Goal: Transaction & Acquisition: Download file/media

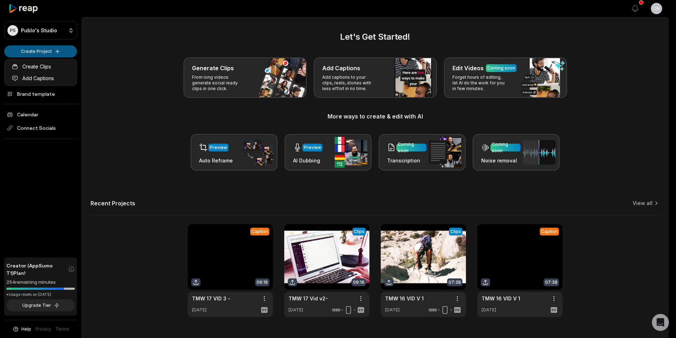
click at [32, 54] on html "PS Publo's Studio Create Project Home Projects Brand template Calendar Connect …" at bounding box center [338, 169] width 676 height 338
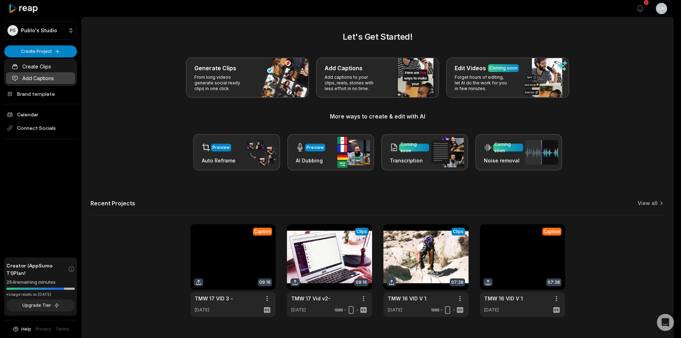
click at [63, 73] on link "Add Captions" at bounding box center [40, 78] width 69 height 12
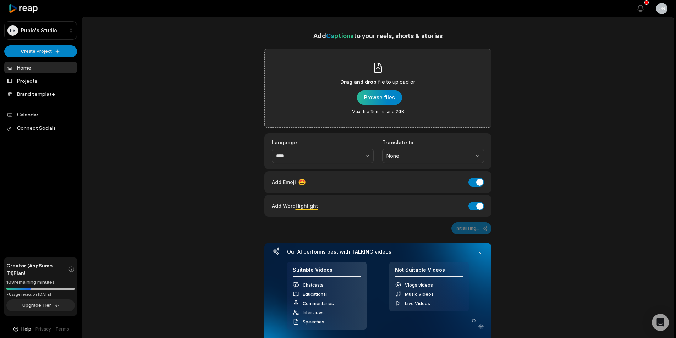
click at [380, 101] on div "button" at bounding box center [379, 97] width 45 height 14
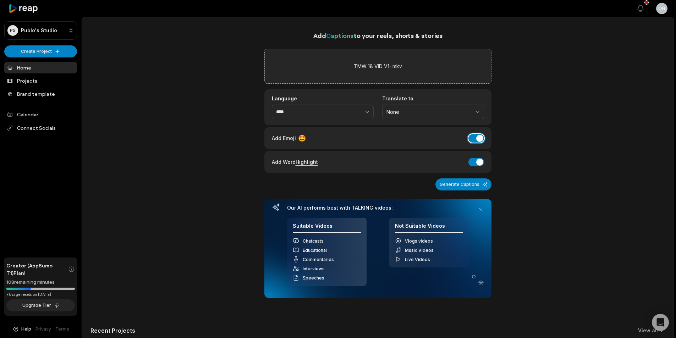
click at [475, 142] on button "Add Emoji" at bounding box center [476, 138] width 16 height 9
click at [474, 165] on button "Add Word Highlight" at bounding box center [476, 162] width 16 height 9
click at [474, 186] on button "Generate Captions" at bounding box center [463, 184] width 56 height 12
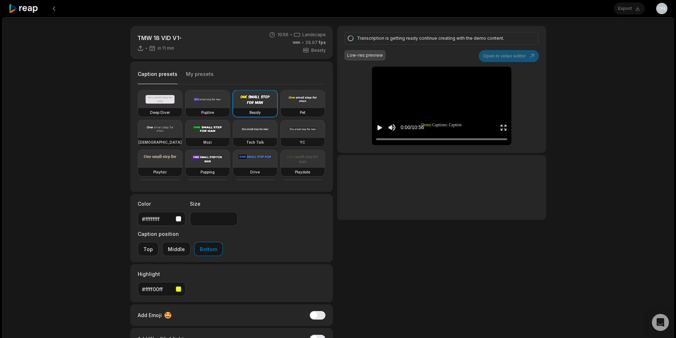
click at [195, 75] on button "My presets" at bounding box center [200, 77] width 28 height 13
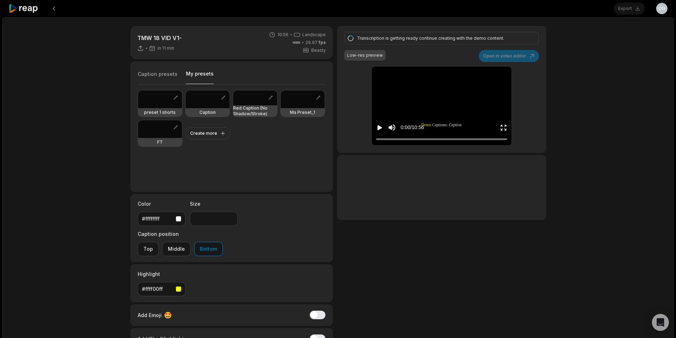
click at [162, 74] on button "Caption presets" at bounding box center [158, 77] width 40 height 13
drag, startPoint x: 184, startPoint y: 74, endPoint x: 197, endPoint y: 75, distance: 12.8
click at [186, 74] on button "My presets" at bounding box center [200, 77] width 28 height 14
click at [249, 111] on h3 "Red Caption (No Shadow/Stroke)" at bounding box center [255, 110] width 44 height 11
click at [238, 109] on h3 "Red Caption (No Shadow/Stroke)" at bounding box center [255, 110] width 44 height 11
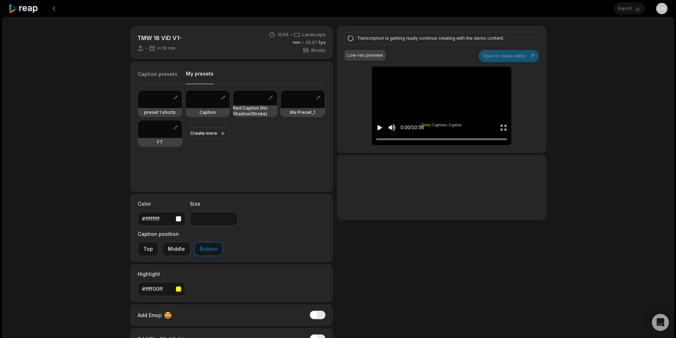
drag, startPoint x: 553, startPoint y: 227, endPoint x: 546, endPoint y: 224, distance: 7.5
click at [553, 227] on div "TMW 18 VID V1- in 10 min 10:56 Landscape 29.97 fps Beasty Caption presets My pr…" at bounding box center [337, 210] width 671 height 386
click at [252, 108] on h3 "Red Caption (No Shadow/Stroke)" at bounding box center [255, 110] width 44 height 11
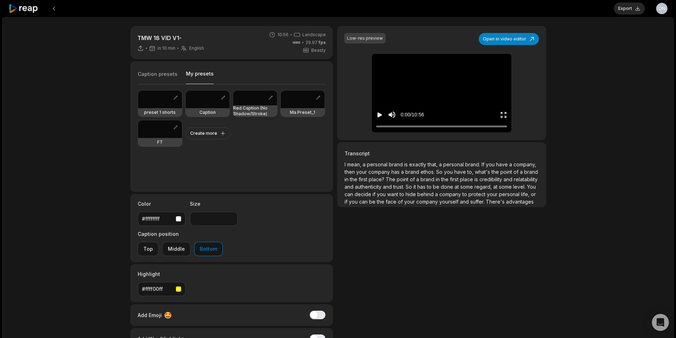
click at [245, 110] on h3 "Red Caption (No Shadow/Stroke)" at bounding box center [255, 110] width 44 height 11
type input "**"
click at [518, 44] on button "Open in video editor" at bounding box center [508, 39] width 60 height 12
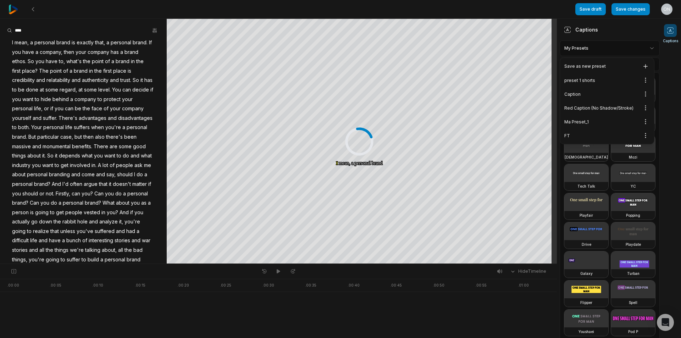
click at [589, 46] on html "Save draft Save changes Open user menu Captions Your browser does not support m…" at bounding box center [340, 169] width 681 height 338
click at [605, 109] on div "Red Caption (No Shadow/Stroke) Open options" at bounding box center [606, 108] width 91 height 14
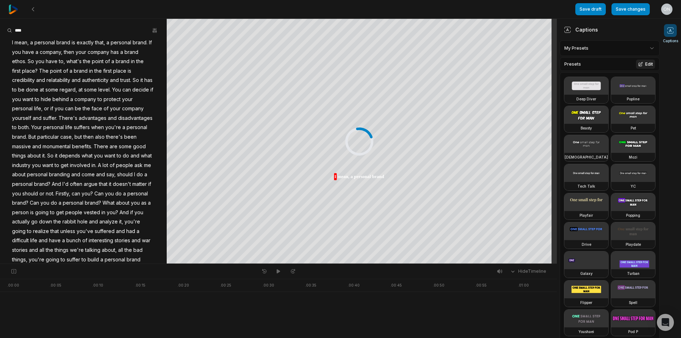
click at [638, 66] on button "Edit" at bounding box center [645, 64] width 19 height 9
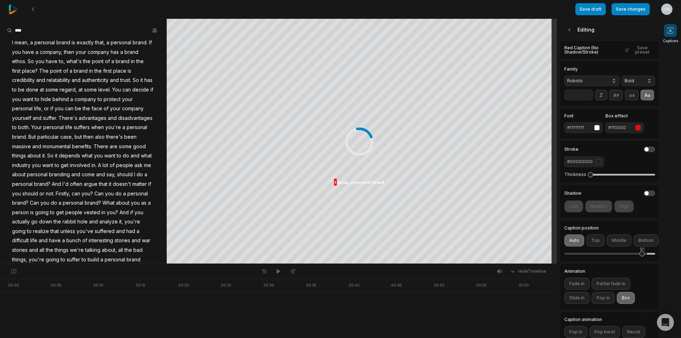
drag, startPoint x: 635, startPoint y: 264, endPoint x: 642, endPoint y: 265, distance: 7.0
click at [642, 256] on div "91" at bounding box center [642, 253] width 5 height 5
drag, startPoint x: 587, startPoint y: 183, endPoint x: 594, endPoint y: 186, distance: 7.6
click at [594, 177] on div "2" at bounding box center [594, 174] width 5 height 5
click at [594, 177] on div "3" at bounding box center [596, 174] width 5 height 5
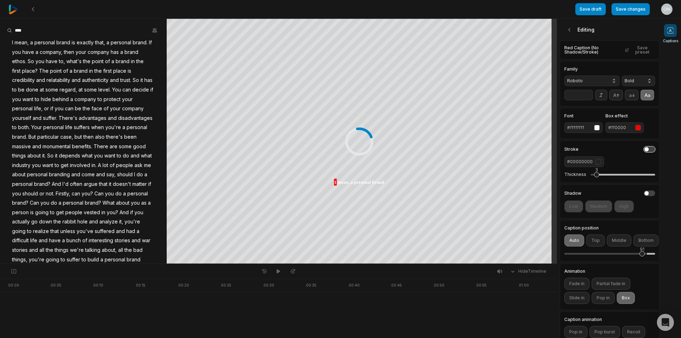
click at [644, 152] on button "button" at bounding box center [649, 149] width 11 height 6
click at [598, 165] on div "button" at bounding box center [599, 162] width 6 height 6
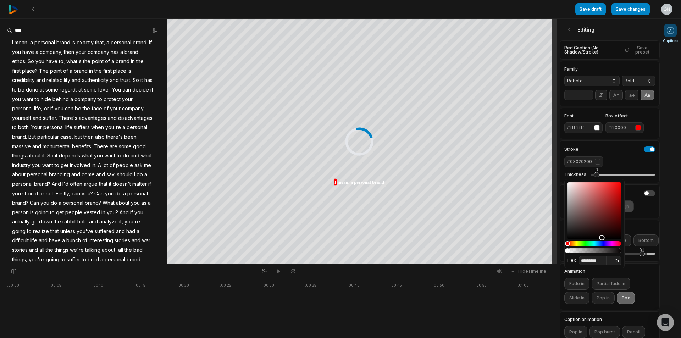
type input "*********"
drag, startPoint x: 594, startPoint y: 238, endPoint x: 663, endPoint y: 251, distance: 69.5
click at [663, 251] on body "Save draft Save changes Open user menu Captions Your browser does not support m…" at bounding box center [340, 169] width 681 height 338
click at [616, 152] on div "Stroke" at bounding box center [609, 149] width 91 height 6
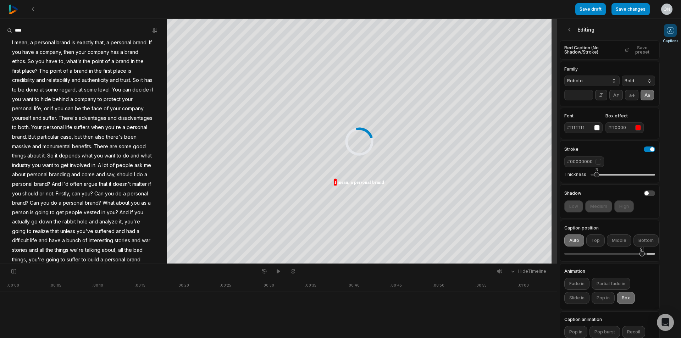
click at [596, 165] on div "button" at bounding box center [599, 162] width 6 height 6
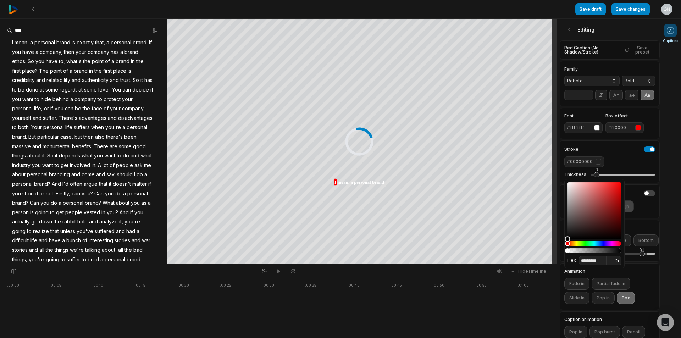
click at [576, 238] on div "Color" at bounding box center [595, 210] width 54 height 57
type input "*********"
click at [572, 237] on div "Color" at bounding box center [572, 236] width 5 height 5
click at [632, 167] on div "#08070700" at bounding box center [609, 161] width 91 height 11
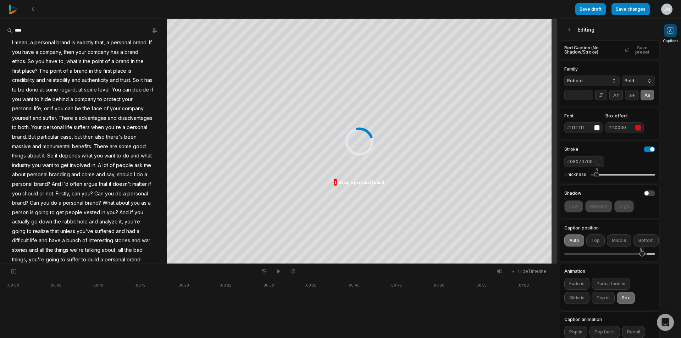
click at [593, 79] on span "Roboto" at bounding box center [586, 81] width 38 height 6
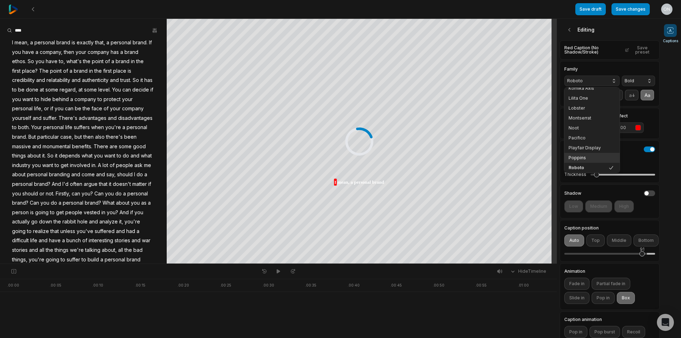
click at [581, 156] on span "Poppins" at bounding box center [588, 158] width 38 height 6
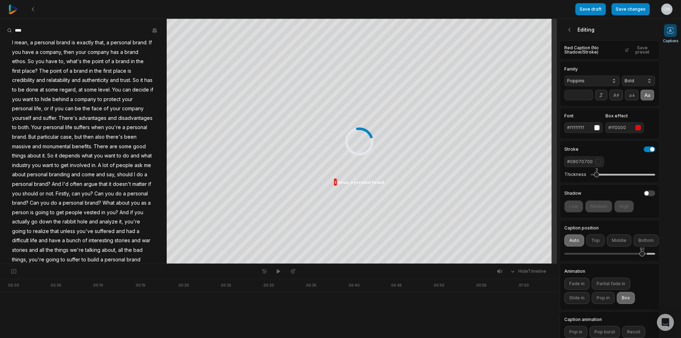
click at [575, 97] on input "**" at bounding box center [578, 95] width 29 height 11
click at [647, 106] on div "Family Poppins Bold **" at bounding box center [610, 83] width 100 height 45
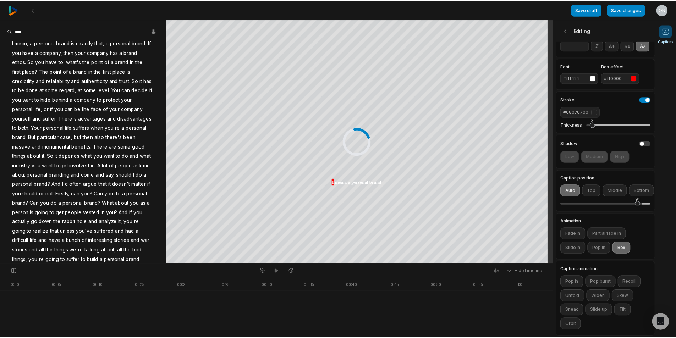
scroll to position [67, 0]
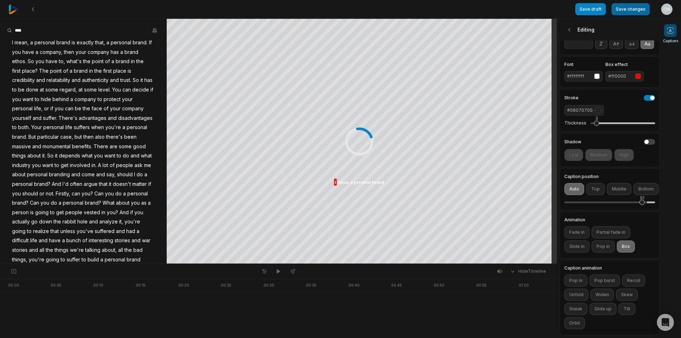
click at [632, 9] on button "Save changes" at bounding box center [631, 9] width 38 height 12
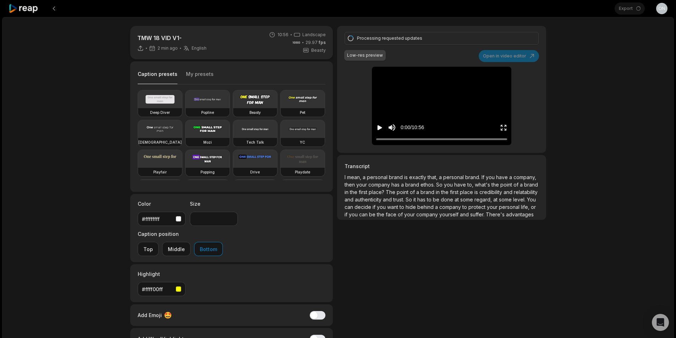
type input "**"
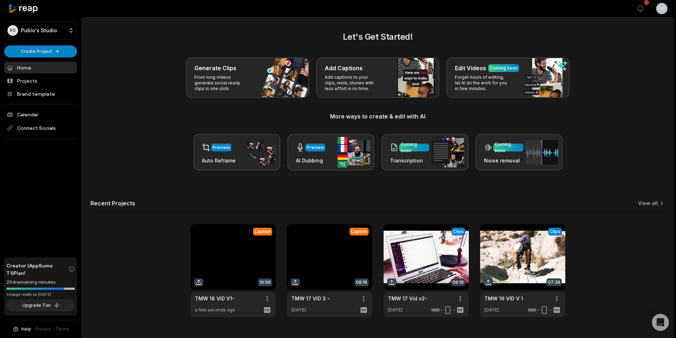
click at [648, 208] on div "Recent Projects View all" at bounding box center [377, 208] width 574 height 16
click at [651, 205] on link "View all" at bounding box center [648, 203] width 20 height 7
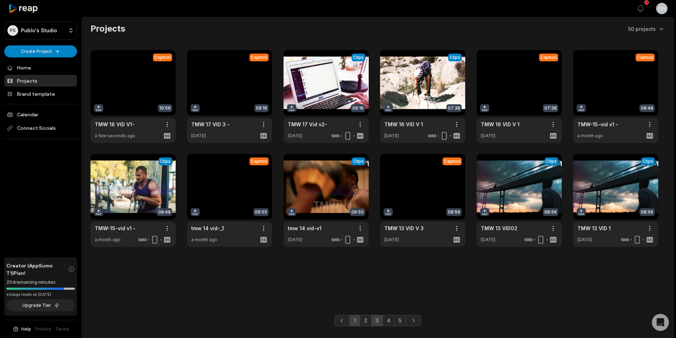
click at [375, 319] on link "3" at bounding box center [377, 320] width 12 height 11
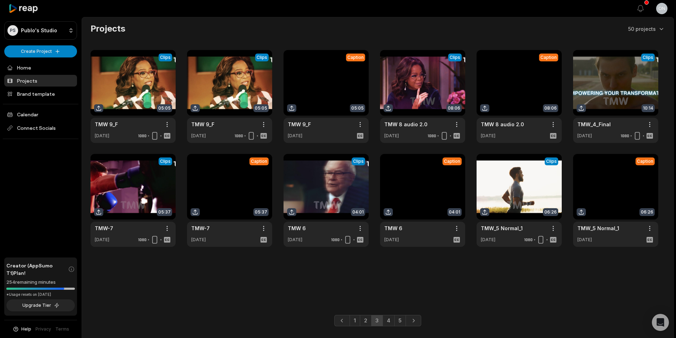
click at [386, 315] on link "4" at bounding box center [388, 320] width 12 height 11
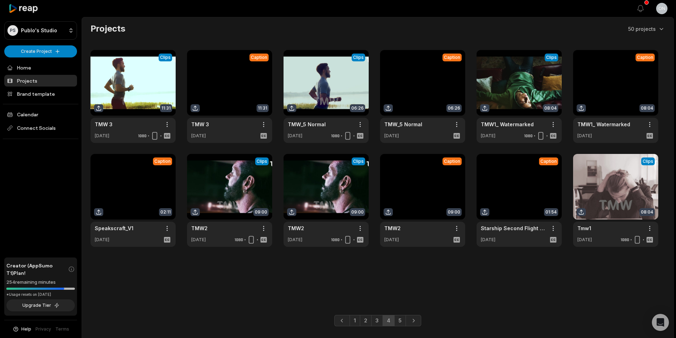
click at [411, 230] on link at bounding box center [422, 200] width 85 height 93
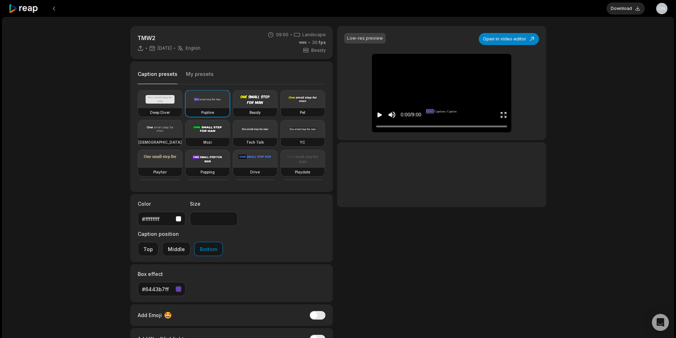
type input "**"
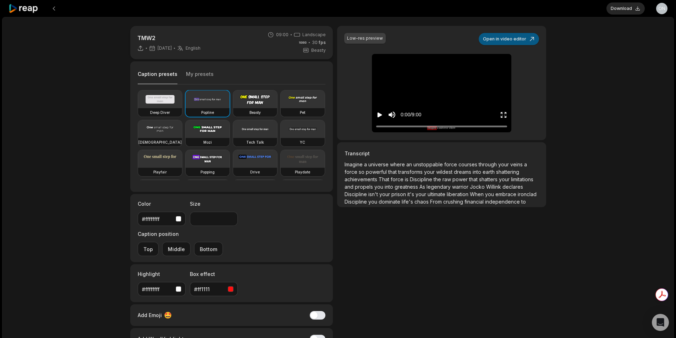
click at [509, 39] on button "Open in video editor" at bounding box center [508, 39] width 60 height 12
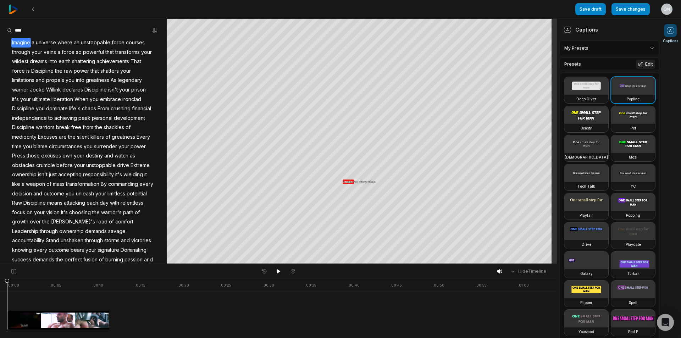
click at [644, 63] on button "Edit" at bounding box center [645, 64] width 19 height 9
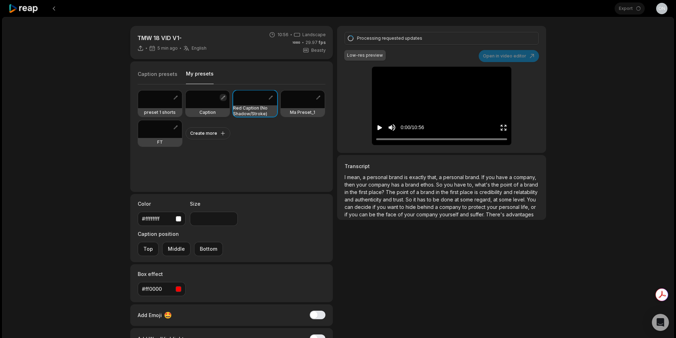
click at [226, 99] on button "button" at bounding box center [223, 97] width 7 height 7
type input "**"
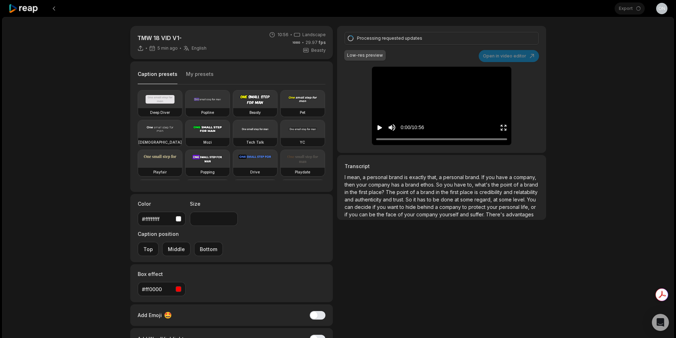
click at [203, 68] on div "Caption presets My presets Deep Diver Popline Beasty Pet Zen Mozi Tech Talk YC …" at bounding box center [231, 126] width 203 height 131
click at [200, 73] on button "My presets" at bounding box center [200, 77] width 28 height 13
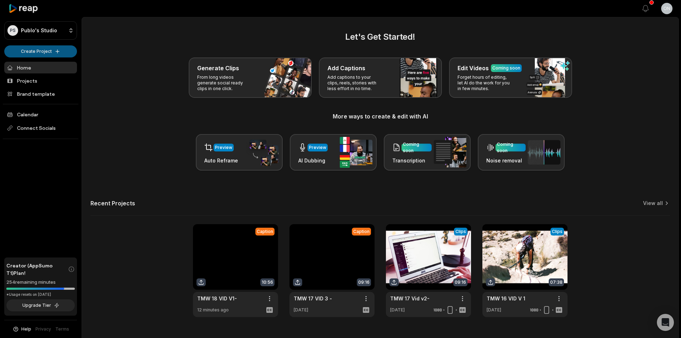
click at [48, 53] on html "PS Publo's Studio Create Project Home Projects Brand template Calendar Connect …" at bounding box center [340, 169] width 681 height 338
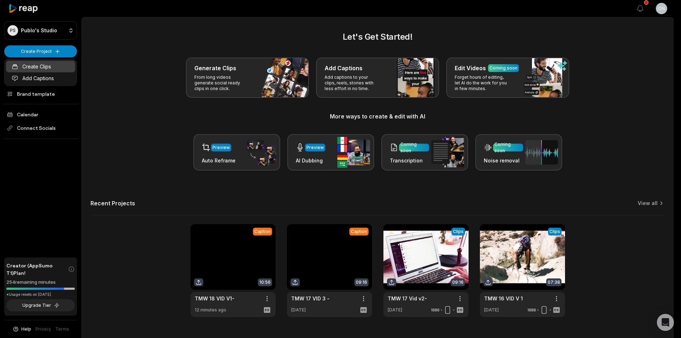
click at [51, 67] on link "Create Clips" at bounding box center [40, 67] width 69 height 12
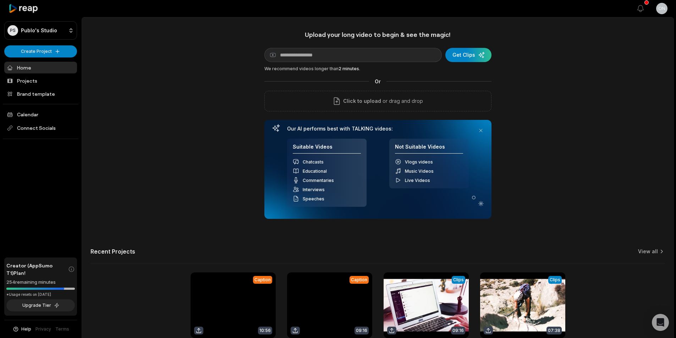
click at [309, 87] on div "Upload your long video to begin & see the magic! YouTube link Get Clips We reco…" at bounding box center [377, 125] width 227 height 188
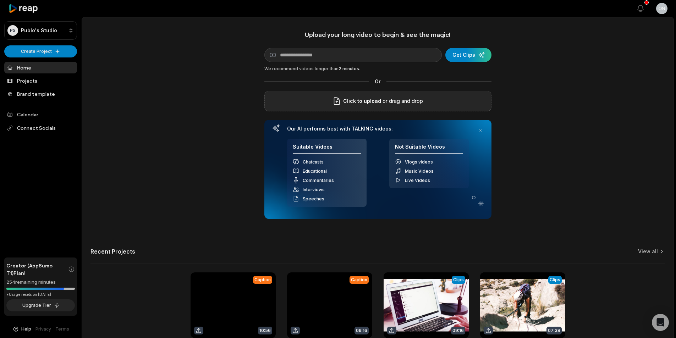
click at [347, 93] on div "Click to upload or drag and drop" at bounding box center [377, 101] width 227 height 21
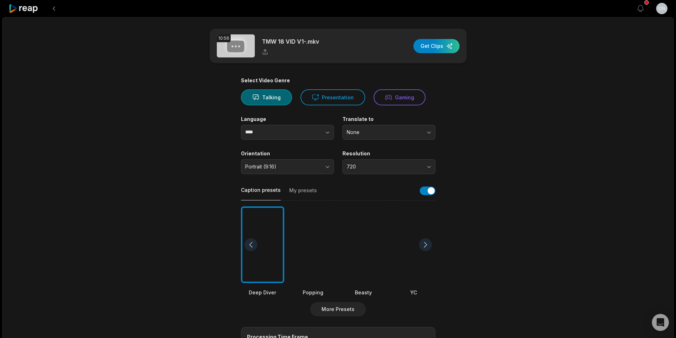
click at [319, 269] on div at bounding box center [312, 244] width 43 height 77
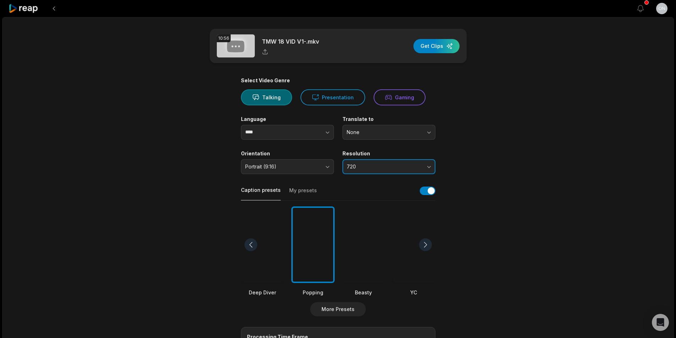
click at [366, 167] on span "720" at bounding box center [384, 167] width 74 height 6
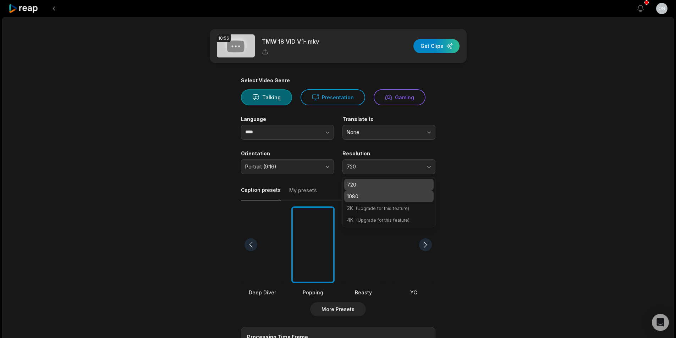
click at [369, 196] on p "1080" at bounding box center [389, 196] width 84 height 7
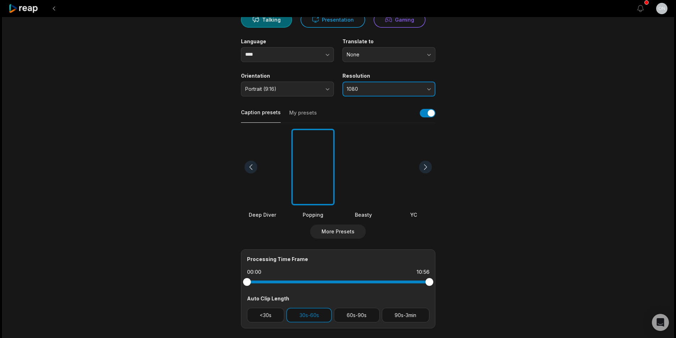
scroll to position [142, 0]
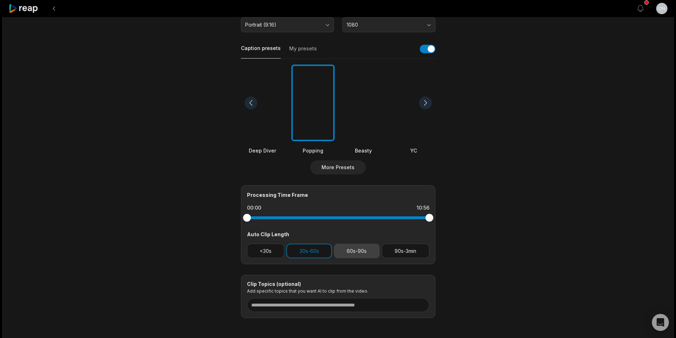
click at [357, 250] on button "60s-90s" at bounding box center [357, 251] width 46 height 15
click at [309, 254] on button "30s-60s" at bounding box center [308, 251] width 45 height 15
click at [324, 251] on button "30s-60s" at bounding box center [308, 251] width 45 height 15
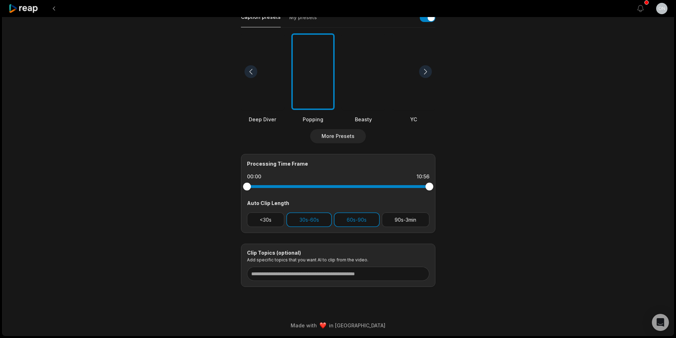
scroll to position [0, 0]
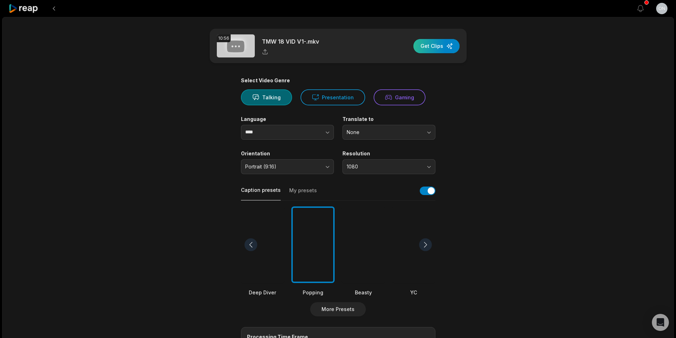
click at [439, 51] on div "button" at bounding box center [436, 46] width 46 height 14
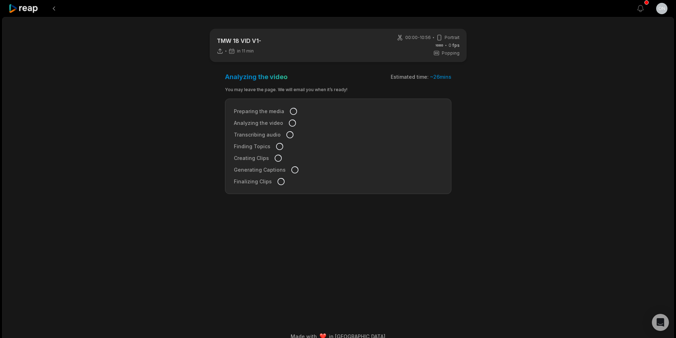
drag, startPoint x: 409, startPoint y: 230, endPoint x: 386, endPoint y: 238, distance: 25.0
click at [386, 238] on main "TMW 18 VID V1- in 11 min 00:00 - 10:56 Portrait 0 fps Popping Analyzing the vid…" at bounding box center [337, 162] width 343 height 267
click at [502, 201] on main "TMW 18 VID V1- in 10 min 00:00 - 10:56 Portrait 0 fps Popping Analyzing the vid…" at bounding box center [337, 162] width 343 height 267
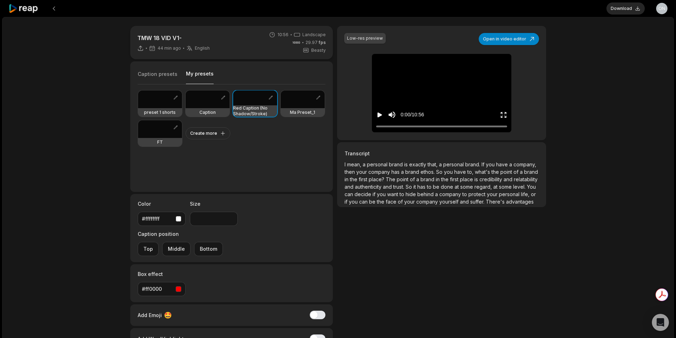
click at [379, 117] on icon "Play video" at bounding box center [379, 114] width 5 height 5
click at [379, 117] on icon "Pause video" at bounding box center [379, 114] width 7 height 7
click at [625, 9] on button "Download" at bounding box center [625, 8] width 38 height 12
click at [163, 285] on div "#ff0000" at bounding box center [157, 288] width 31 height 7
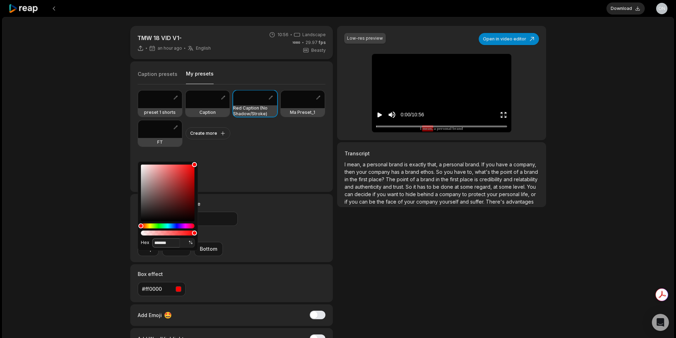
click at [171, 242] on input "*******" at bounding box center [166, 242] width 28 height 9
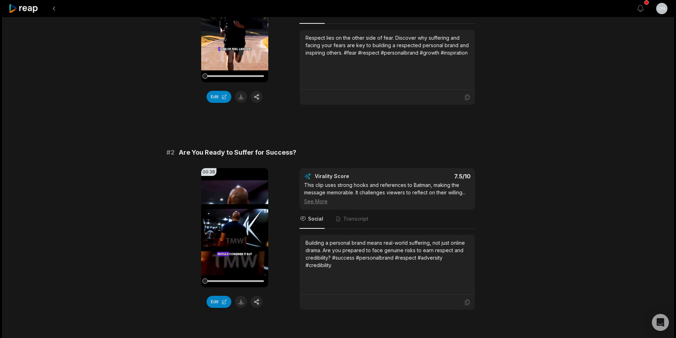
scroll to position [71, 0]
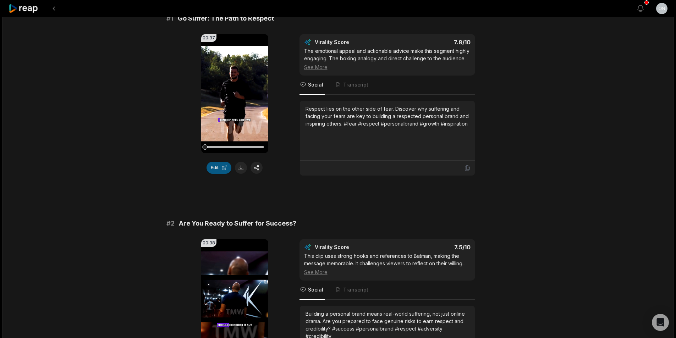
click at [215, 166] on button "Edit" at bounding box center [218, 168] width 25 height 12
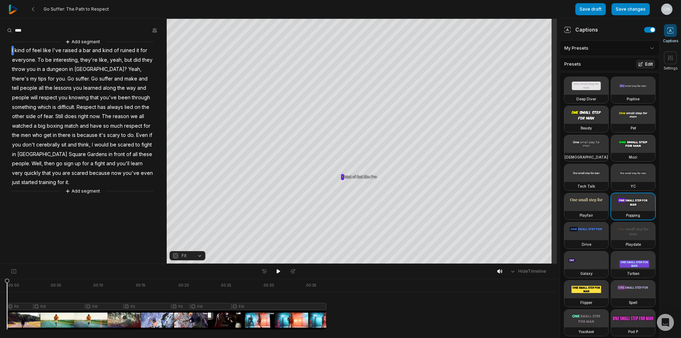
click at [640, 67] on button "Edit" at bounding box center [645, 64] width 19 height 9
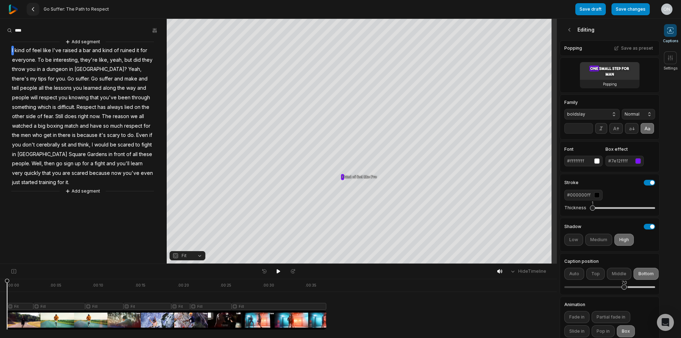
click at [33, 10] on 335 at bounding box center [33, 9] width 2 height 4
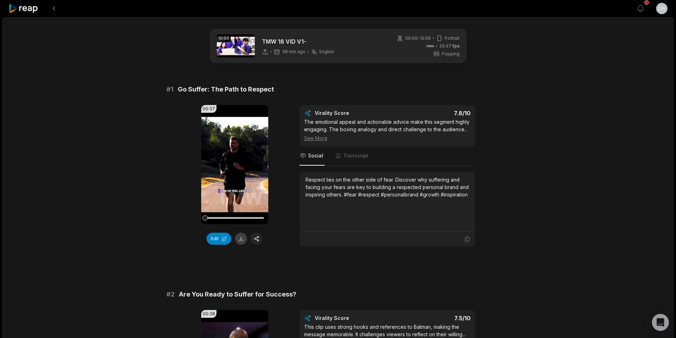
click at [240, 237] on button at bounding box center [241, 239] width 12 height 12
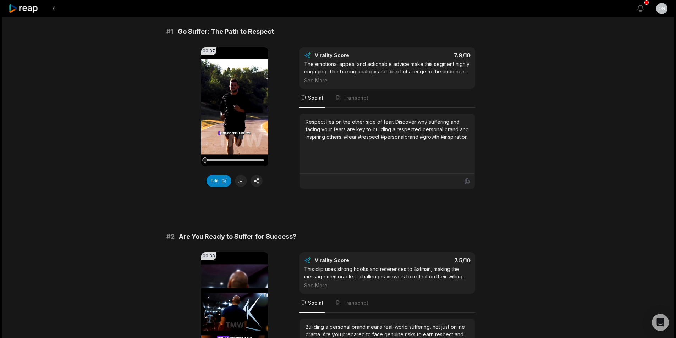
scroll to position [71, 0]
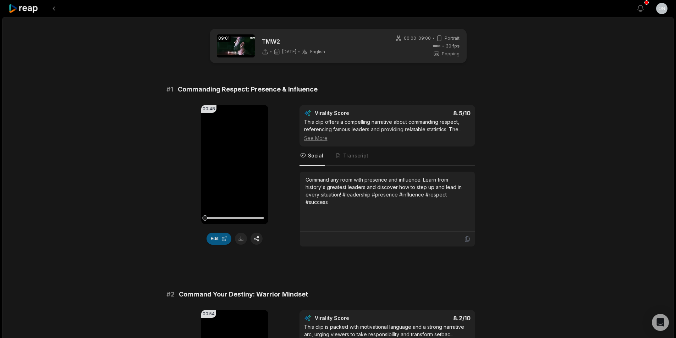
click at [210, 239] on button "Edit" at bounding box center [218, 239] width 25 height 12
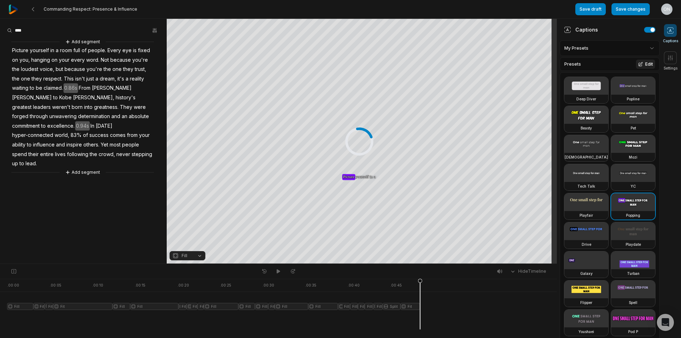
click at [638, 62] on button "Edit" at bounding box center [645, 64] width 19 height 9
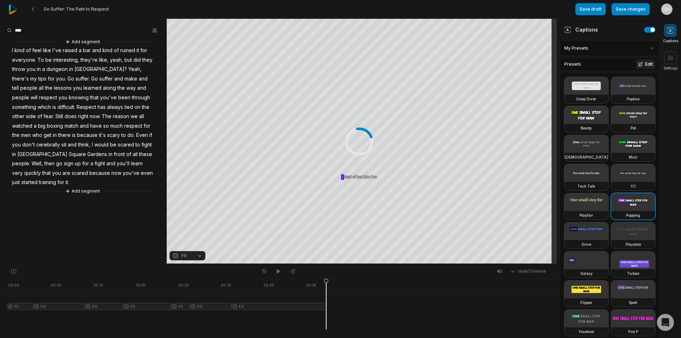
click at [640, 60] on button "Edit" at bounding box center [645, 64] width 19 height 9
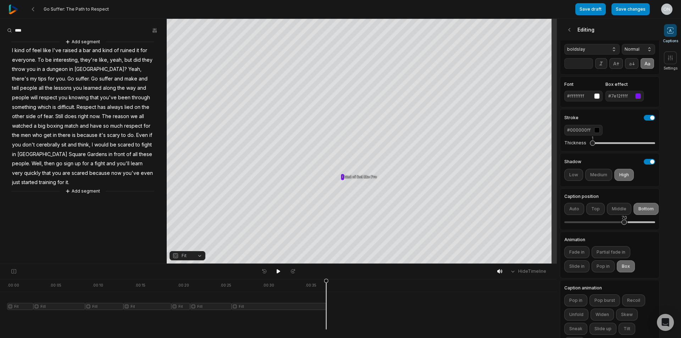
scroll to position [101, 0]
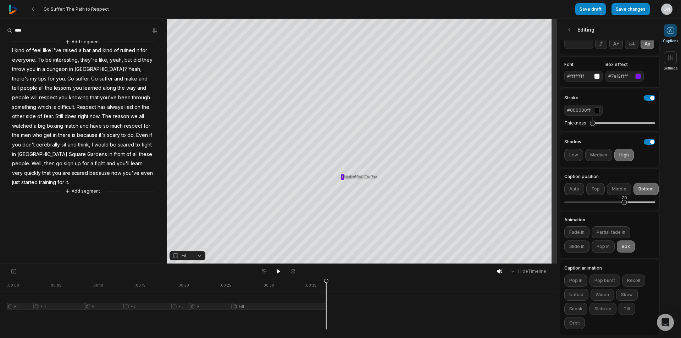
click at [628, 73] on div "#7e12ffff" at bounding box center [620, 76] width 24 height 6
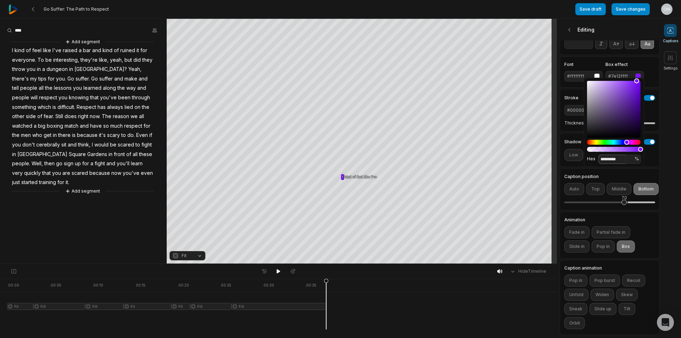
click at [618, 161] on input "*********" at bounding box center [612, 159] width 28 height 9
paste input
type input "*******"
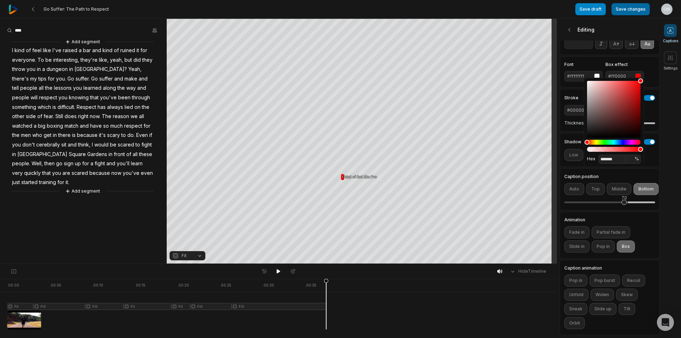
click at [632, 7] on button "Save changes" at bounding box center [631, 9] width 38 height 12
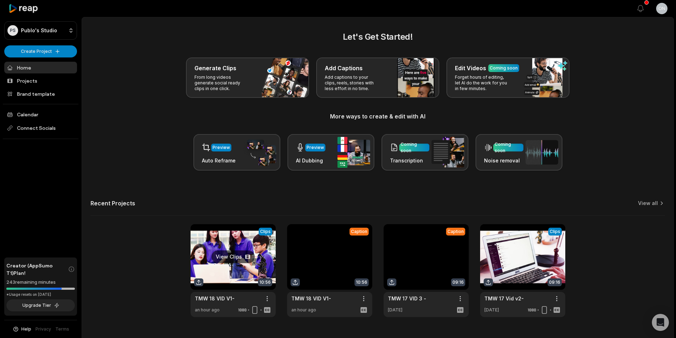
click at [237, 279] on link at bounding box center [232, 270] width 85 height 93
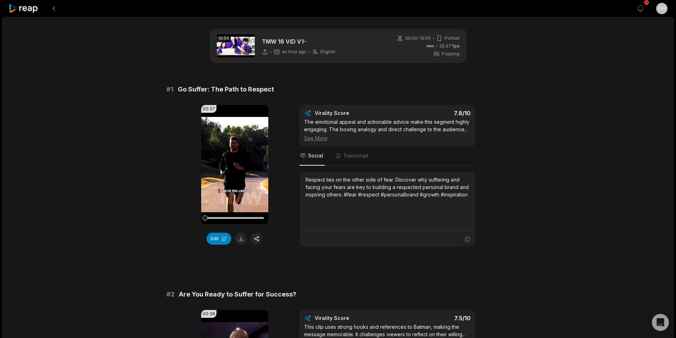
click at [242, 239] on button at bounding box center [241, 239] width 12 height 12
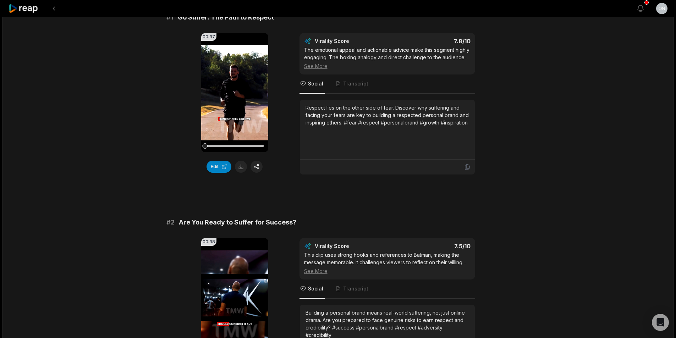
scroll to position [213, 0]
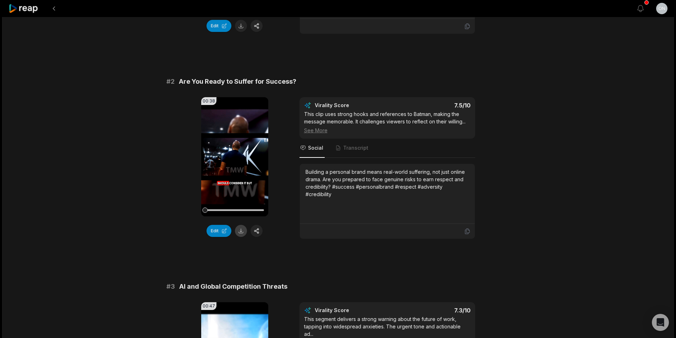
click at [240, 231] on button at bounding box center [241, 231] width 12 height 12
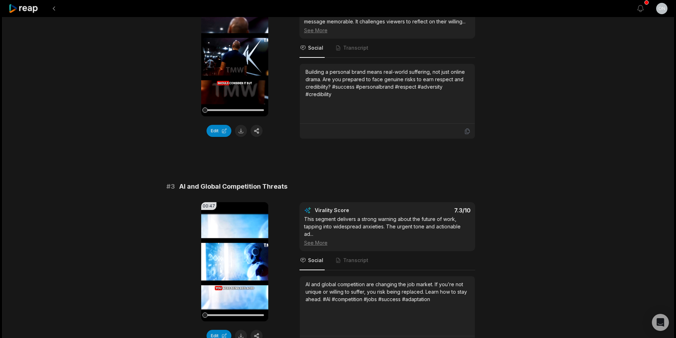
scroll to position [426, 0]
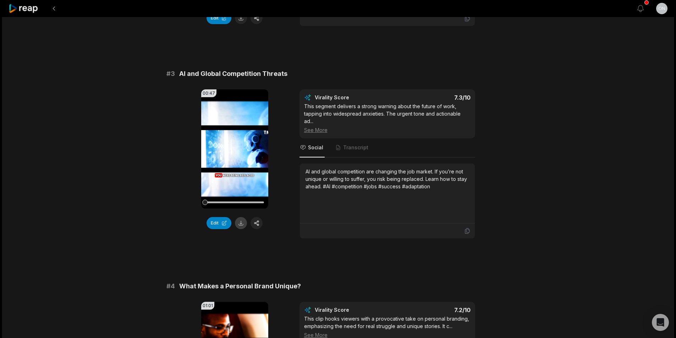
click at [239, 222] on button at bounding box center [241, 223] width 12 height 12
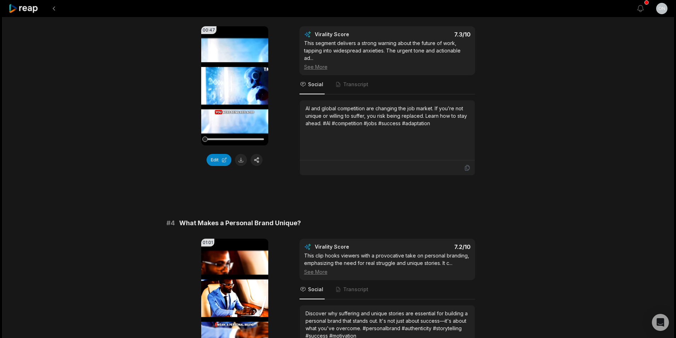
scroll to position [568, 0]
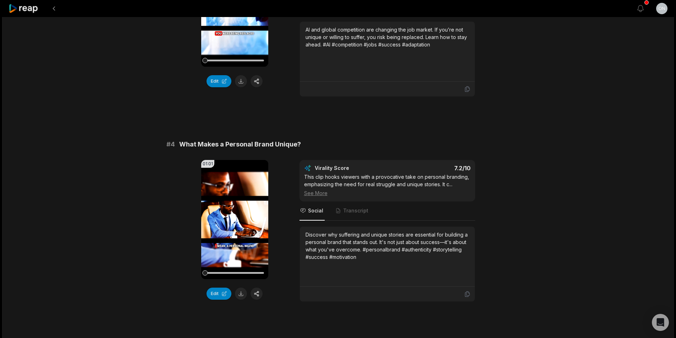
click at [246, 297] on div "Edit" at bounding box center [234, 294] width 67 height 12
click at [240, 295] on button at bounding box center [241, 294] width 12 height 12
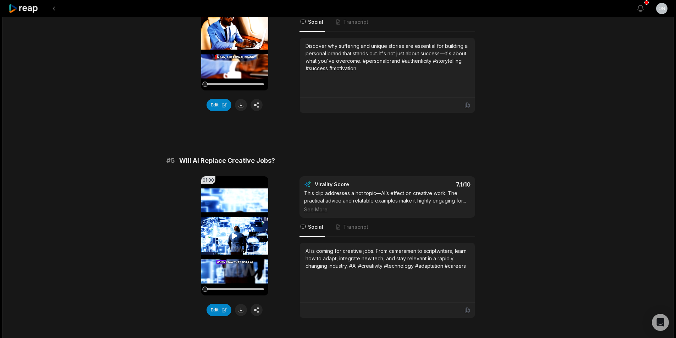
scroll to position [780, 0]
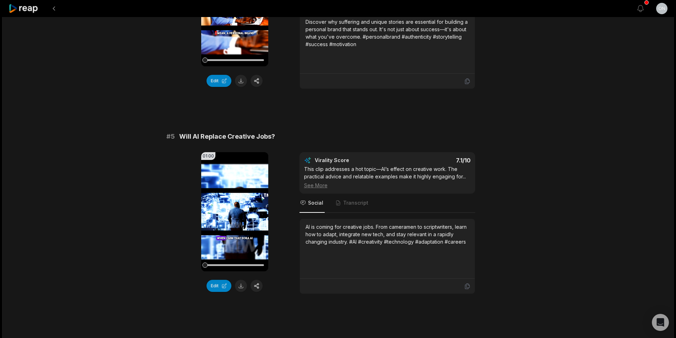
click at [244, 287] on button at bounding box center [241, 286] width 12 height 12
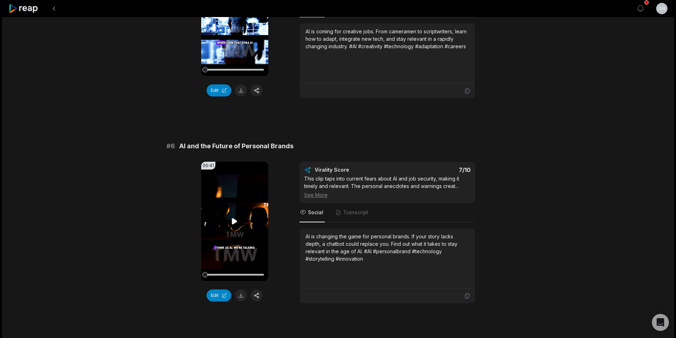
scroll to position [993, 0]
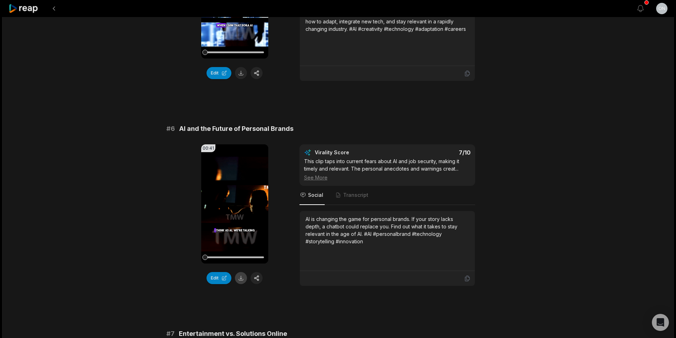
click at [242, 280] on button at bounding box center [241, 278] width 12 height 12
